Goal: Task Accomplishment & Management: Manage account settings

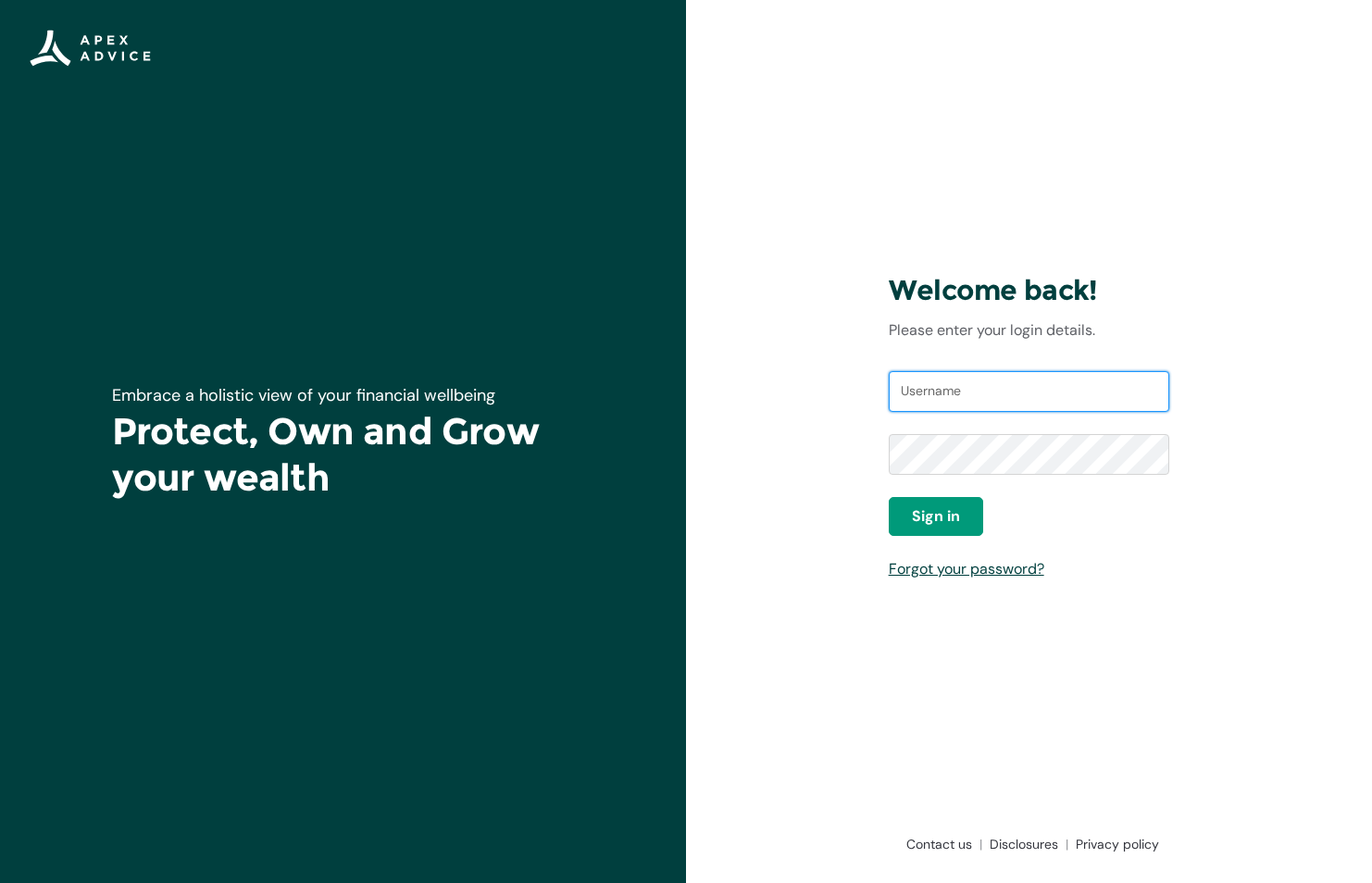
click at [988, 371] on input "Username" at bounding box center [1029, 391] width 282 height 40
type input "[EMAIL_ADDRESS][DOMAIN_NAME]"
click at [940, 511] on span "Sign in" at bounding box center [936, 516] width 48 height 22
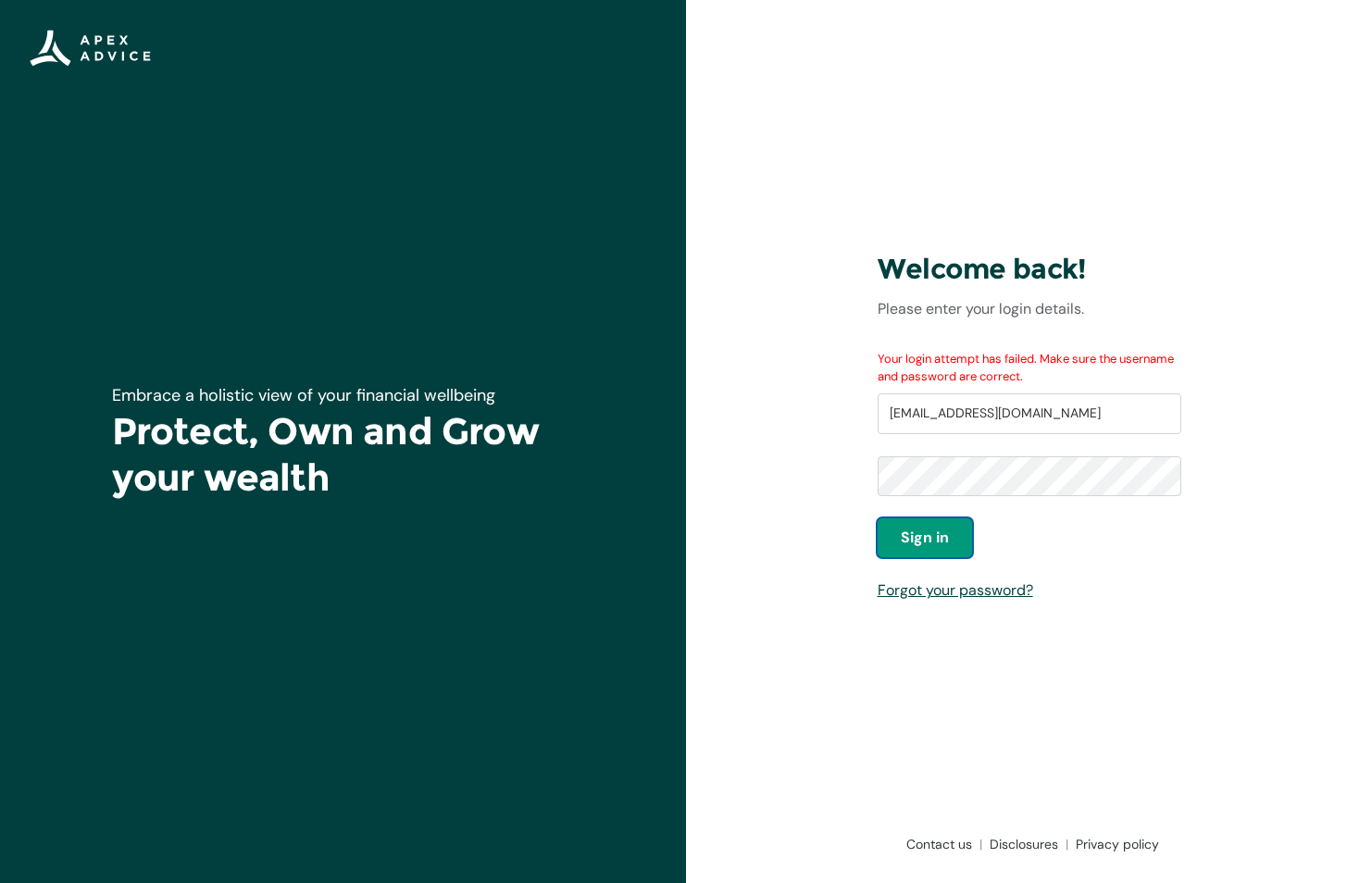
click at [877, 456] on div at bounding box center [877, 456] width 0 height 0
click at [863, 471] on div "Welcome back! Please enter your login details. Your login attempt has failed. M…" at bounding box center [1029, 441] width 333 height 531
click at [923, 542] on span "Sign in" at bounding box center [924, 537] width 48 height 22
click at [964, 591] on link "Forgot your password?" at bounding box center [955, 590] width 156 height 19
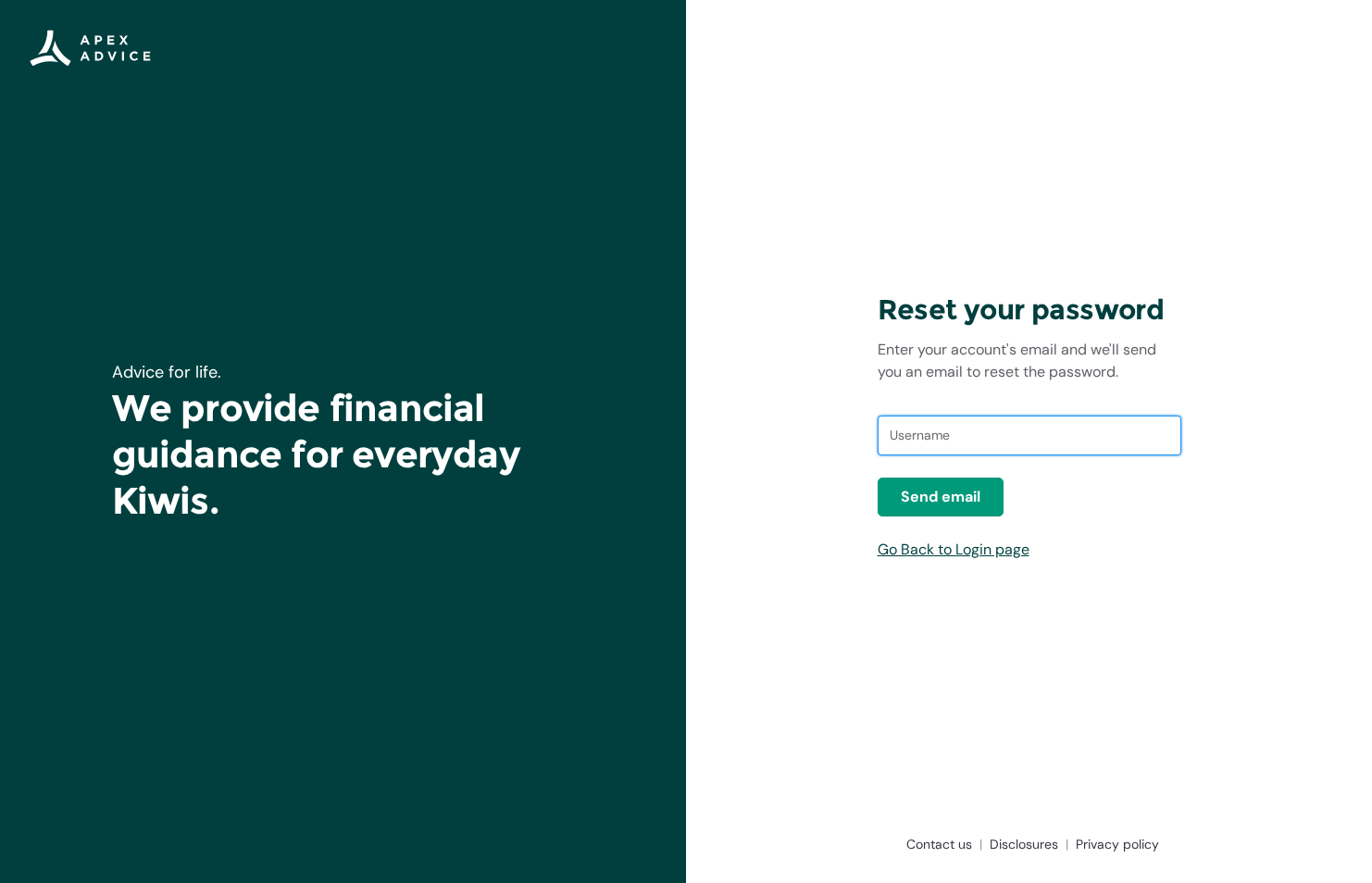
click at [1001, 436] on input "text" at bounding box center [1029, 436] width 304 height 40
type input "[EMAIL_ADDRESS][DOMAIN_NAME]"
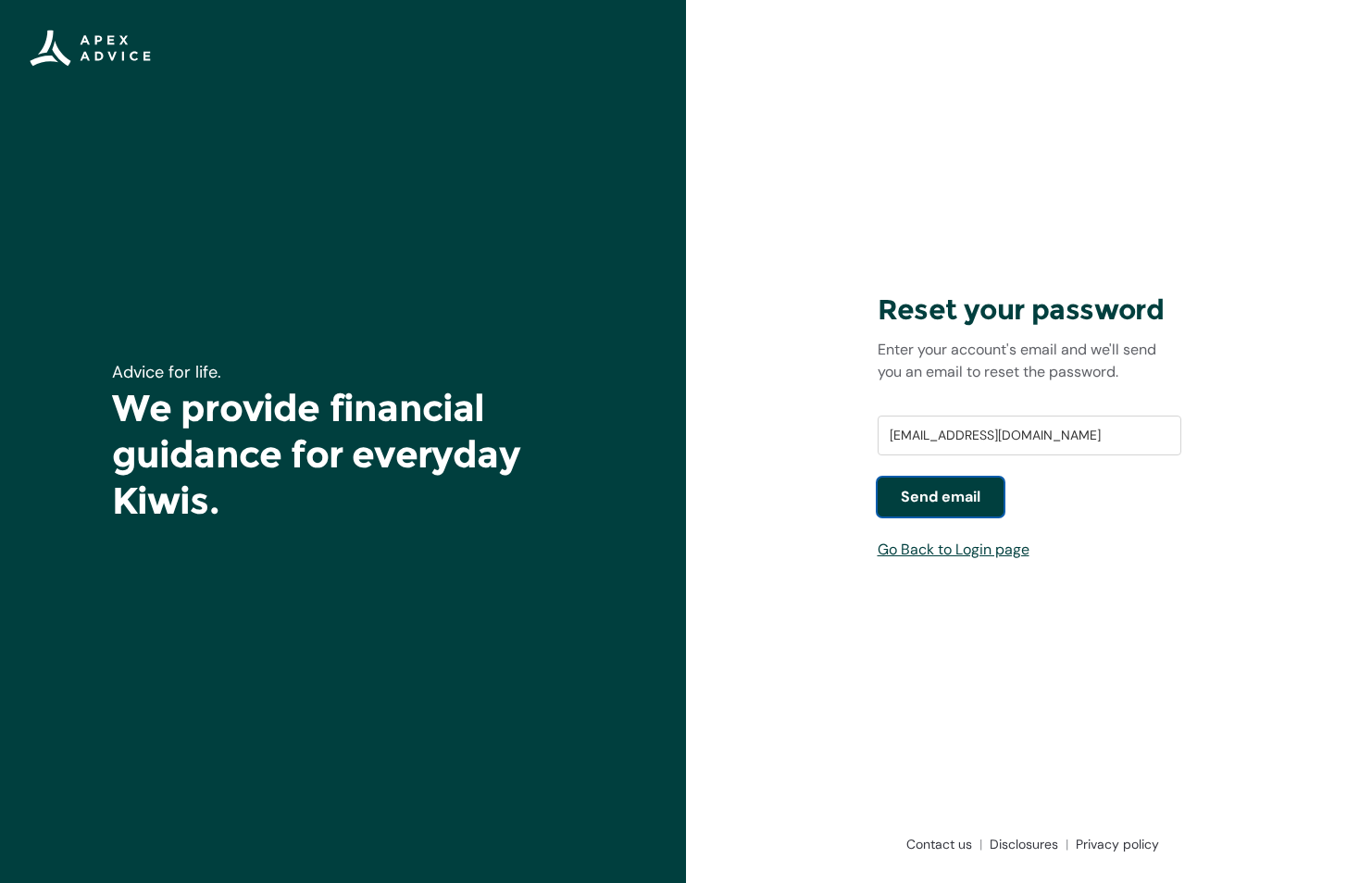
click at [923, 493] on span "Send email" at bounding box center [940, 497] width 80 height 22
